Goal: Navigation & Orientation: Find specific page/section

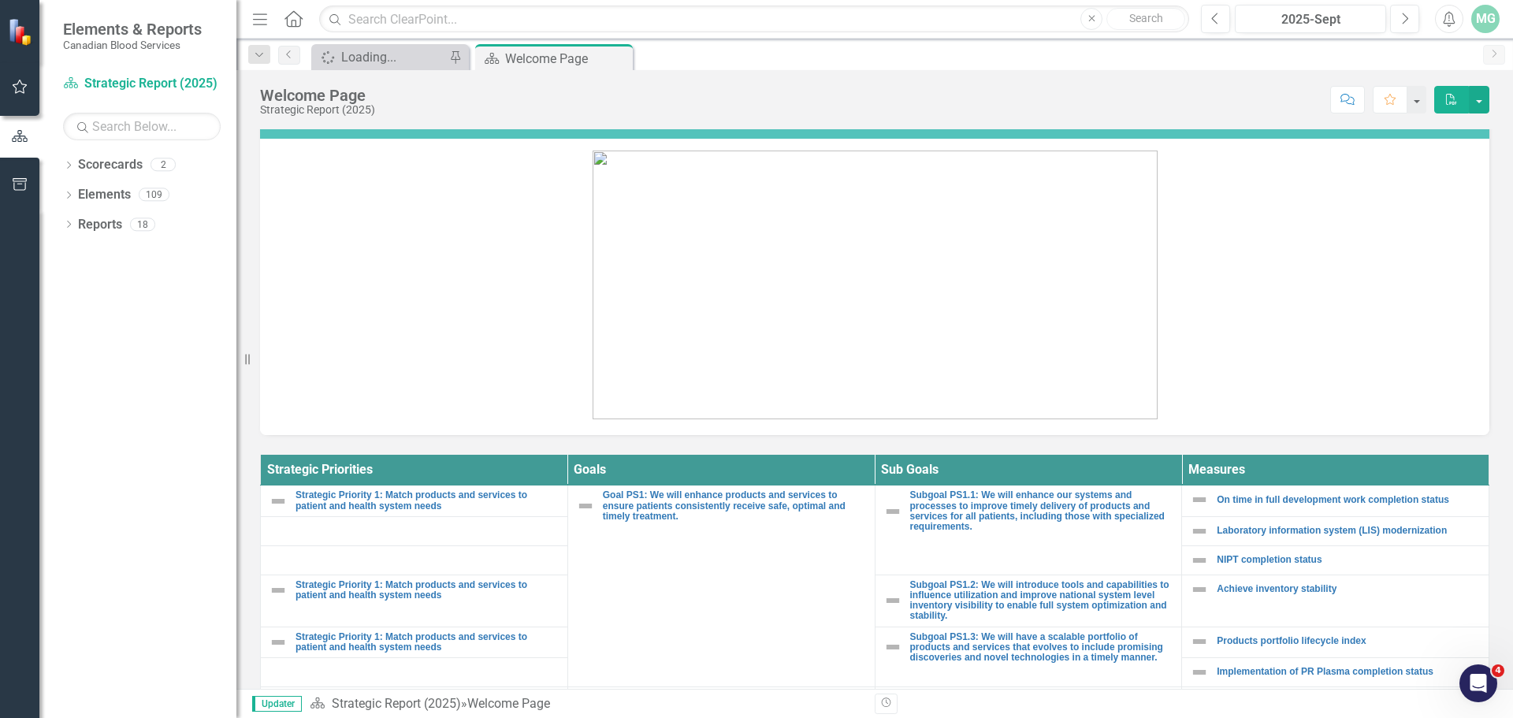
scroll to position [394, 0]
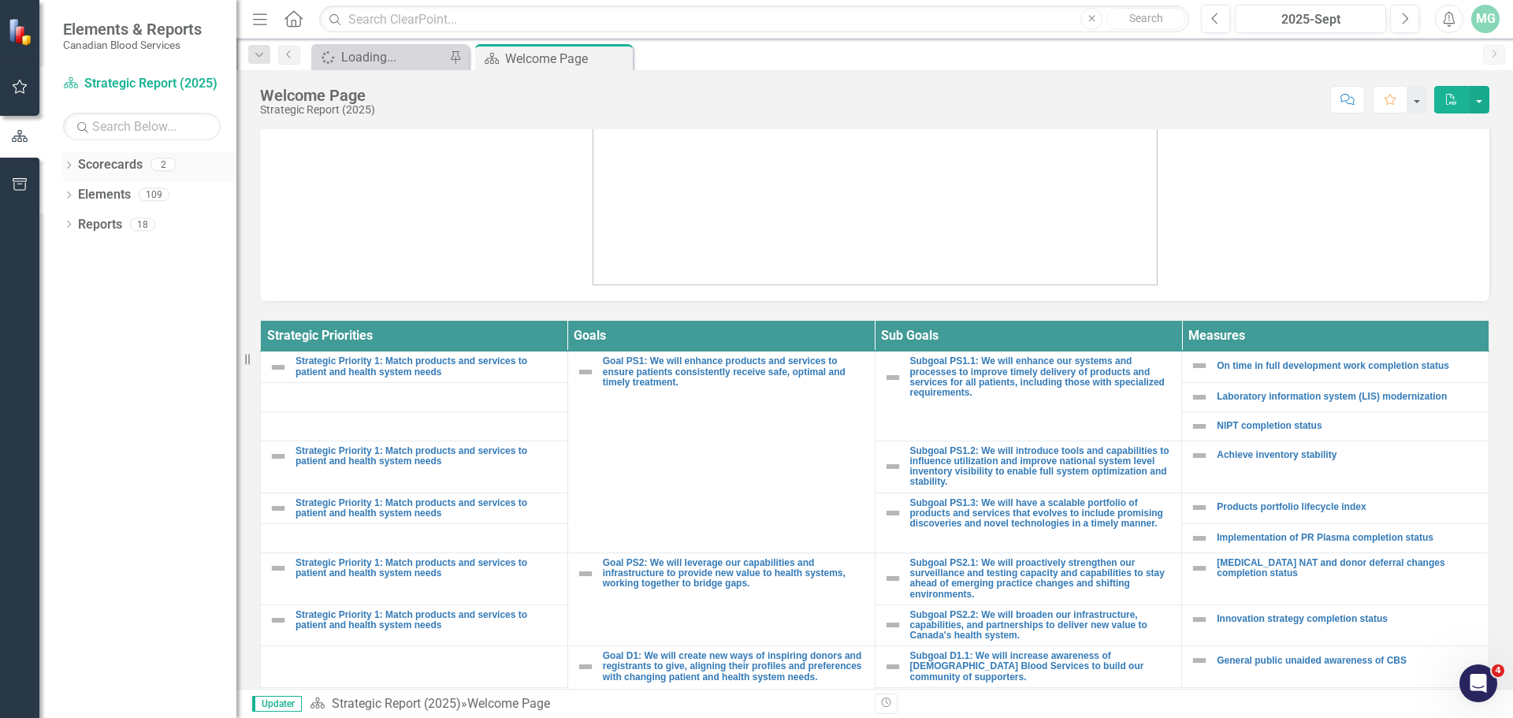
click at [75, 158] on div "Dropdown Scorecards 2" at bounding box center [149, 167] width 173 height 30
click at [65, 158] on div "Dropdown Scorecards 2" at bounding box center [149, 167] width 173 height 30
click at [73, 198] on icon "Dropdown" at bounding box center [68, 196] width 11 height 9
click at [99, 169] on link "Scorecards" at bounding box center [110, 165] width 65 height 18
click at [67, 168] on icon "Dropdown" at bounding box center [68, 166] width 11 height 9
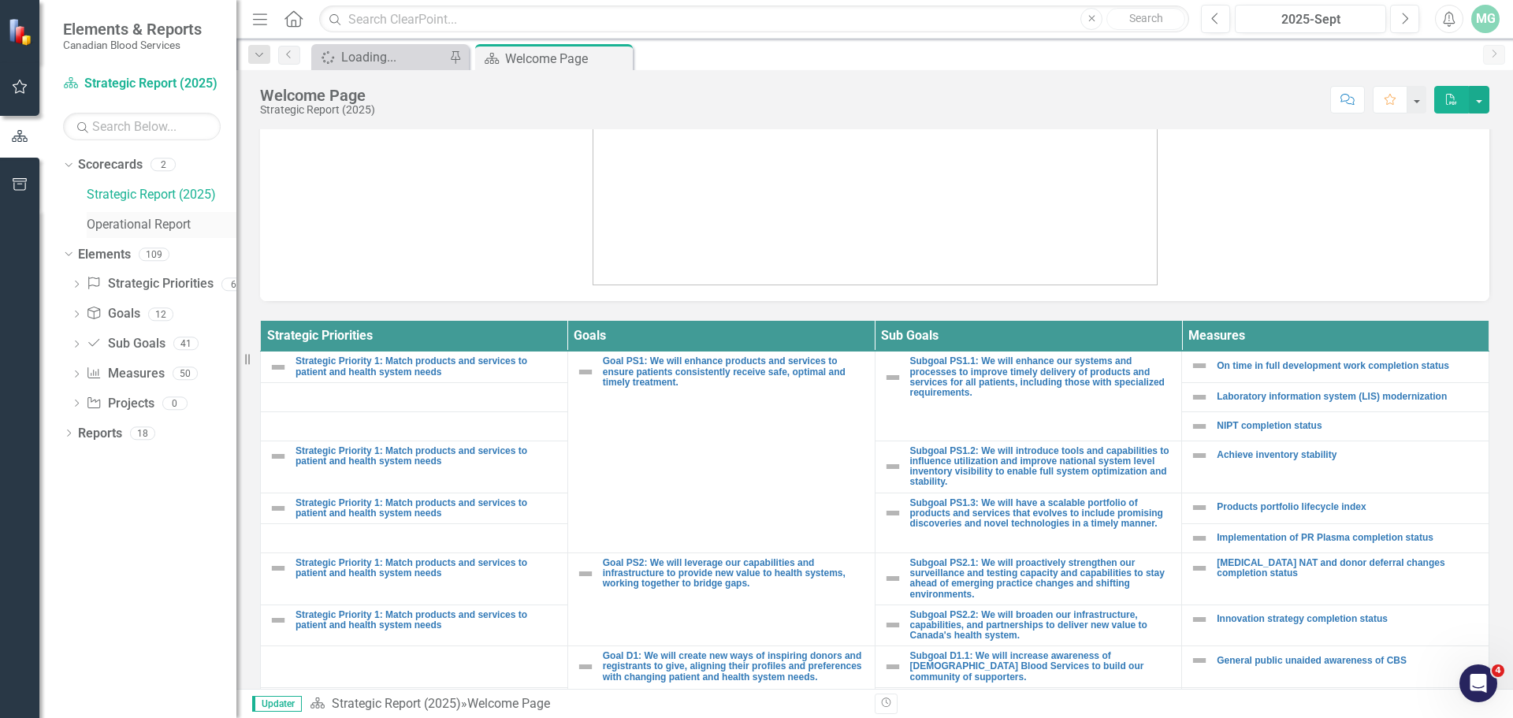
click at [128, 218] on link "Operational Report" at bounding box center [162, 225] width 150 height 18
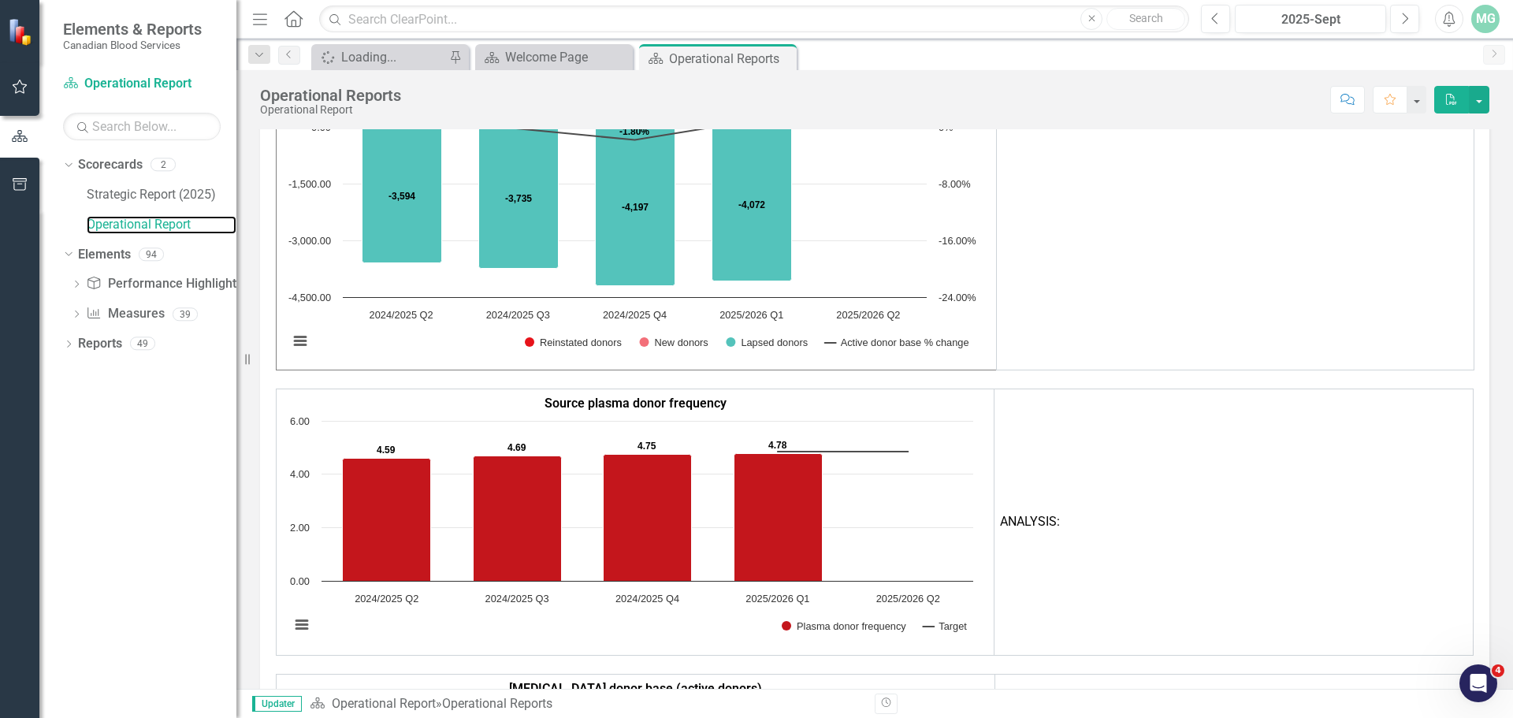
scroll to position [2049, 0]
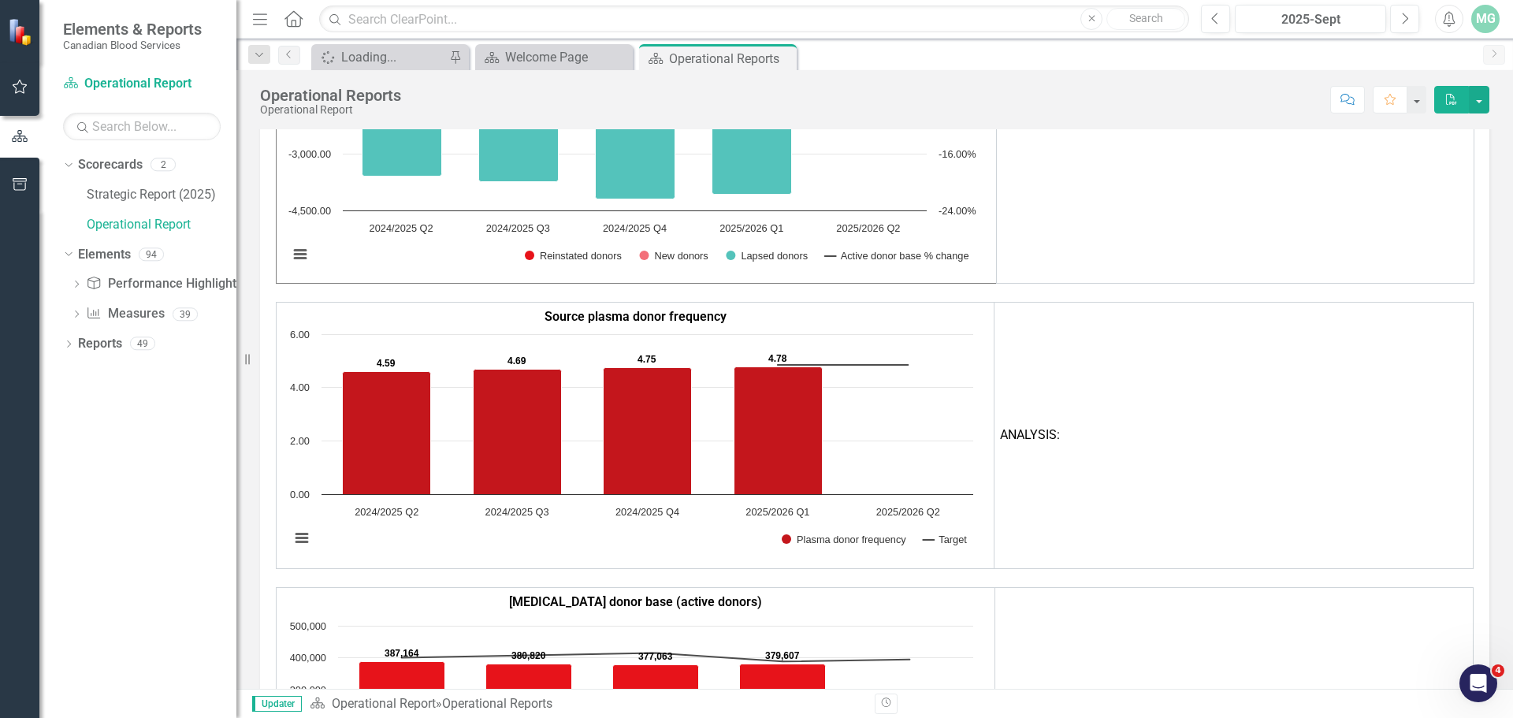
click at [69, 280] on div "Dropdown Performance Highlight Performance Highlights 8 Donors - Performance Hi…" at bounding box center [149, 301] width 173 height 60
click at [66, 347] on icon "Dropdown" at bounding box center [68, 345] width 11 height 9
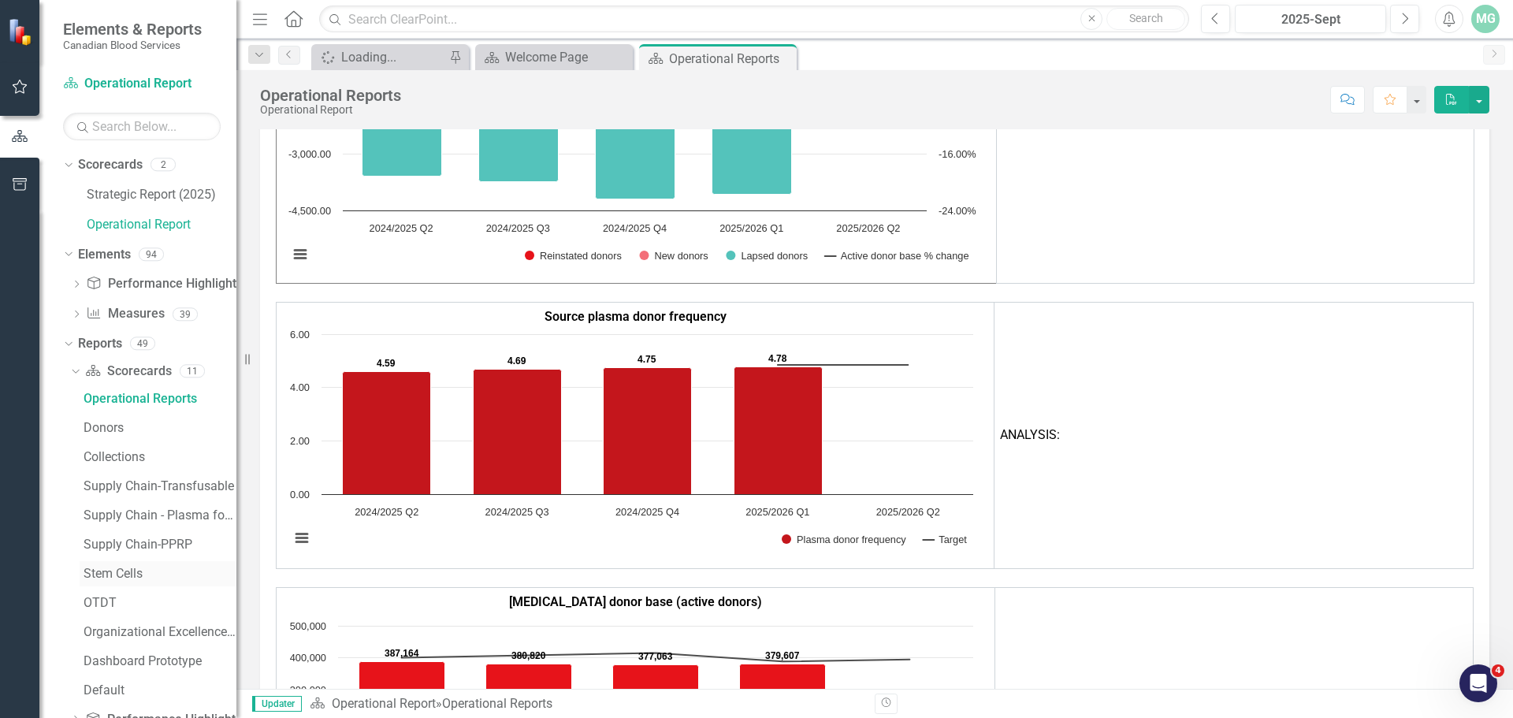
click at [101, 576] on div "Stem Cells" at bounding box center [160, 574] width 153 height 14
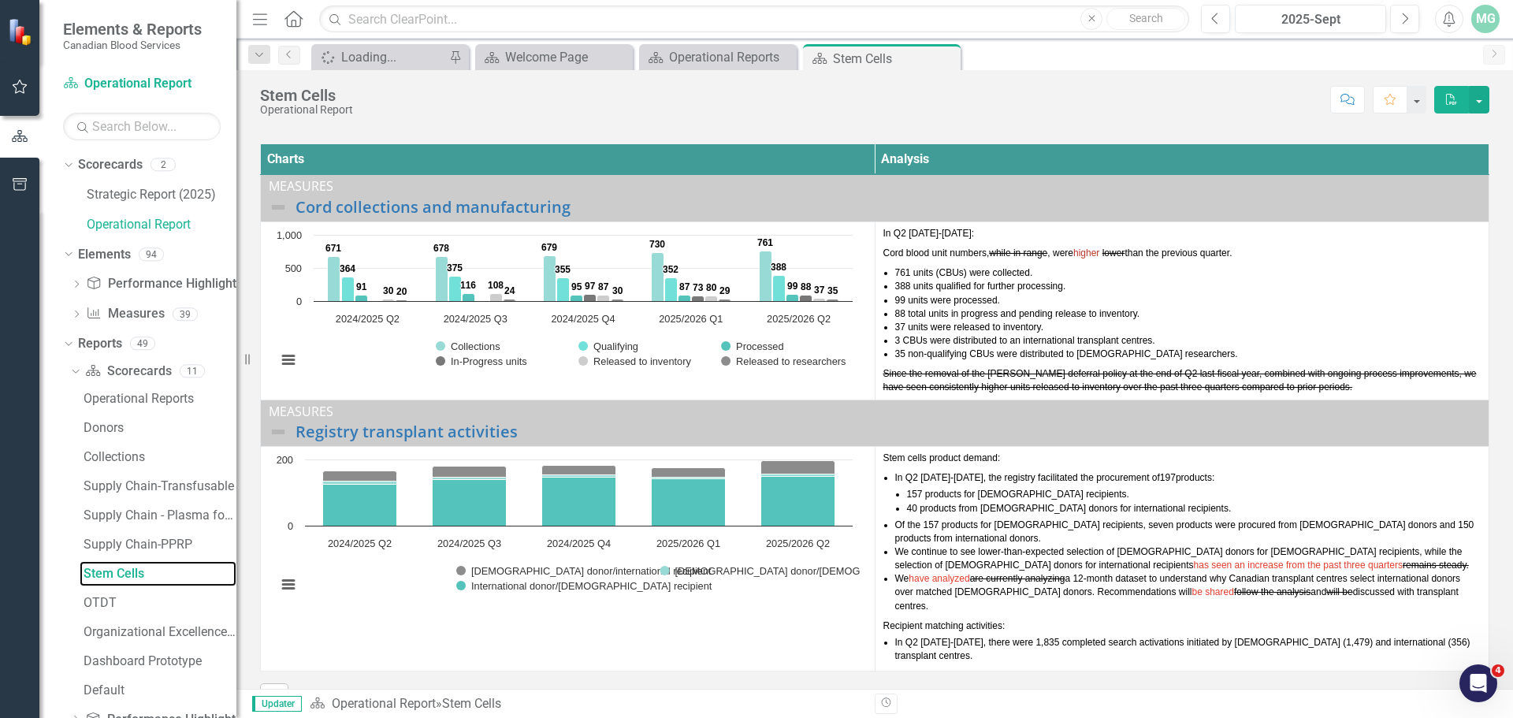
scroll to position [389, 0]
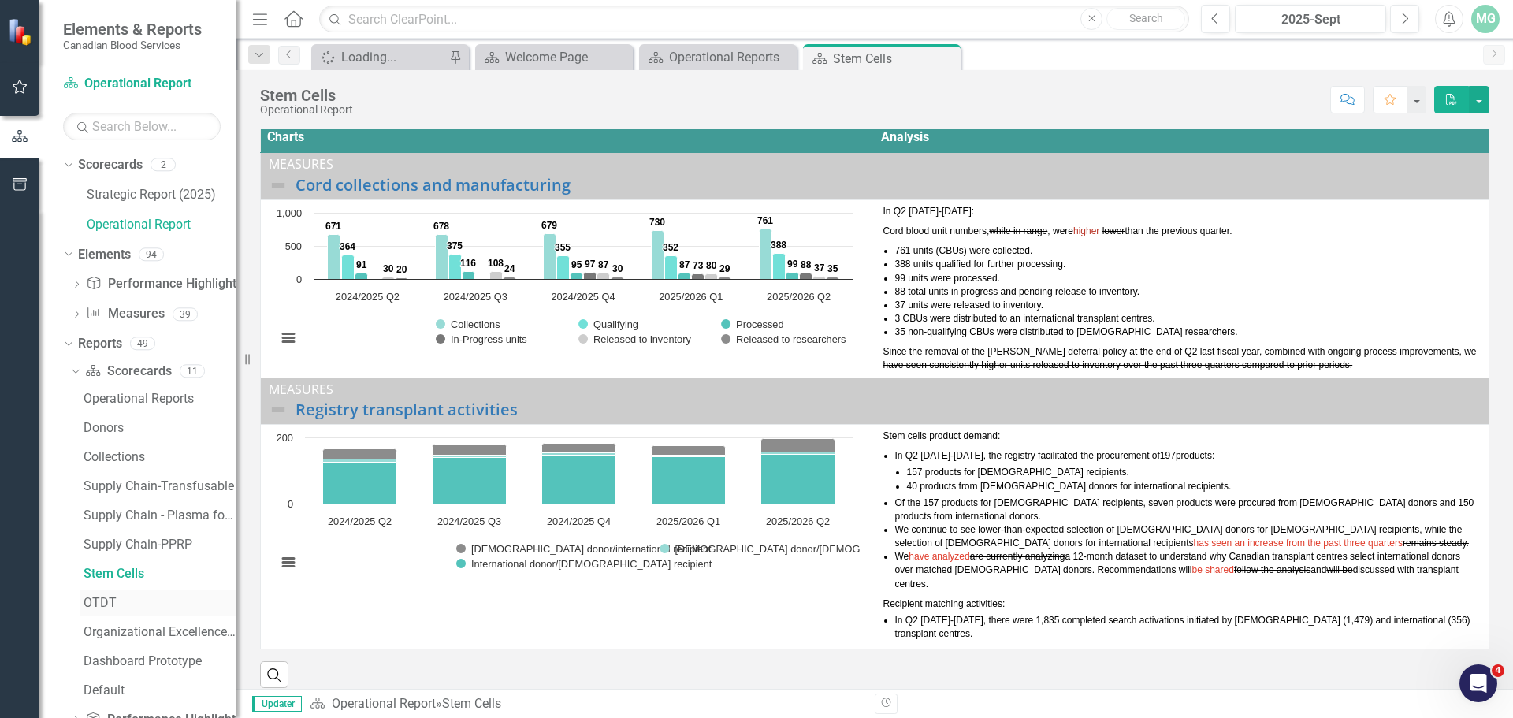
click at [86, 596] on div "OTDT" at bounding box center [160, 603] width 153 height 14
